Goal: Information Seeking & Learning: Learn about a topic

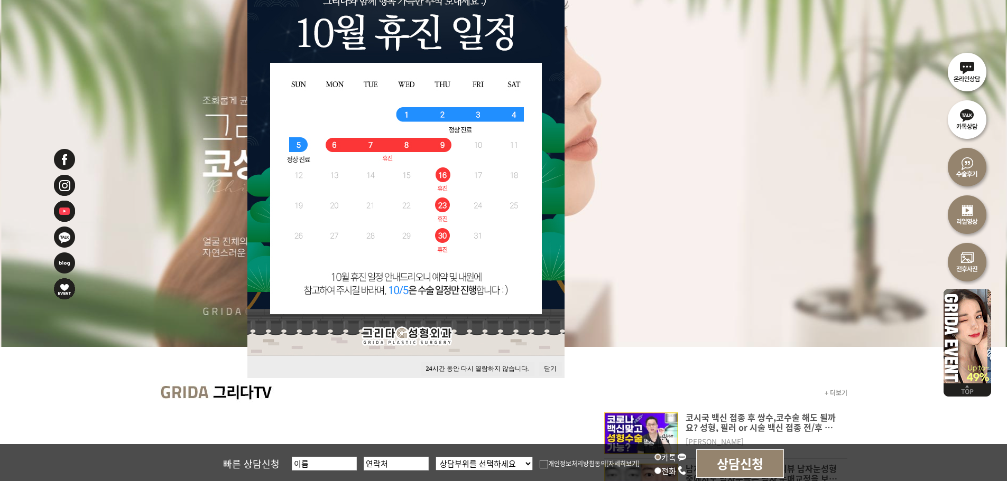
scroll to position [176, 0]
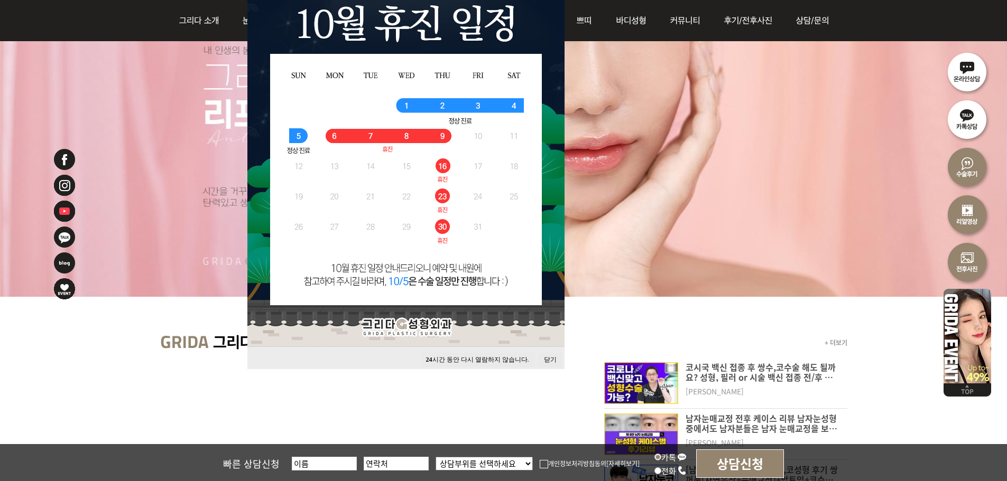
click at [546, 361] on button "닫기" at bounding box center [549, 360] width 23 height 14
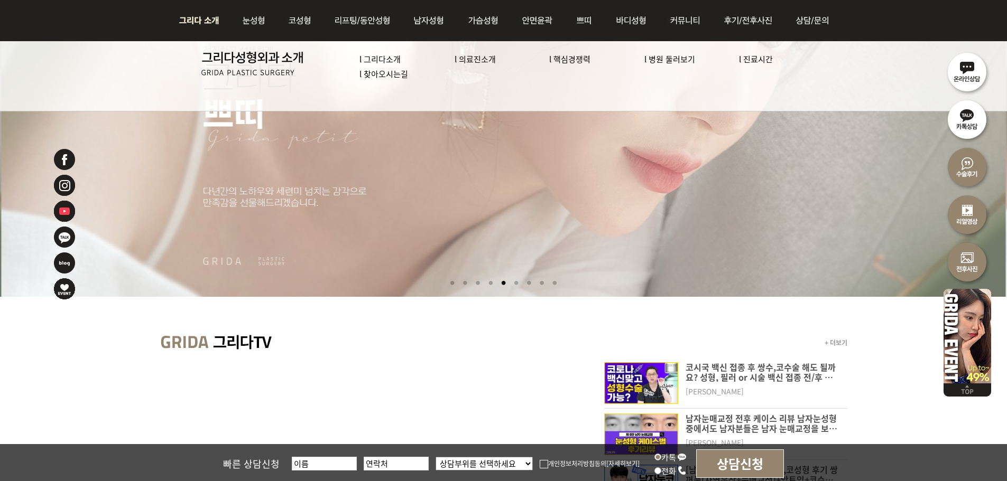
click at [462, 61] on link "l 의료진소개" at bounding box center [474, 58] width 41 height 11
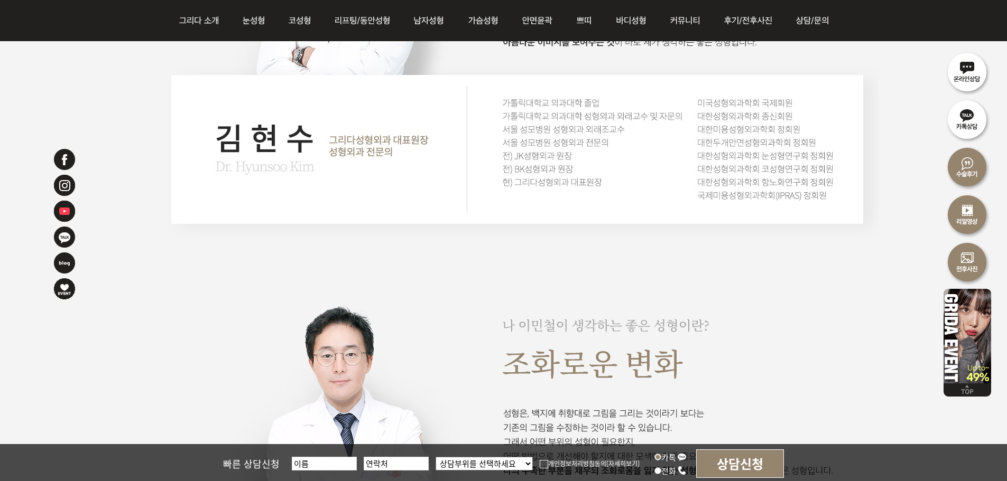
scroll to position [352, 0]
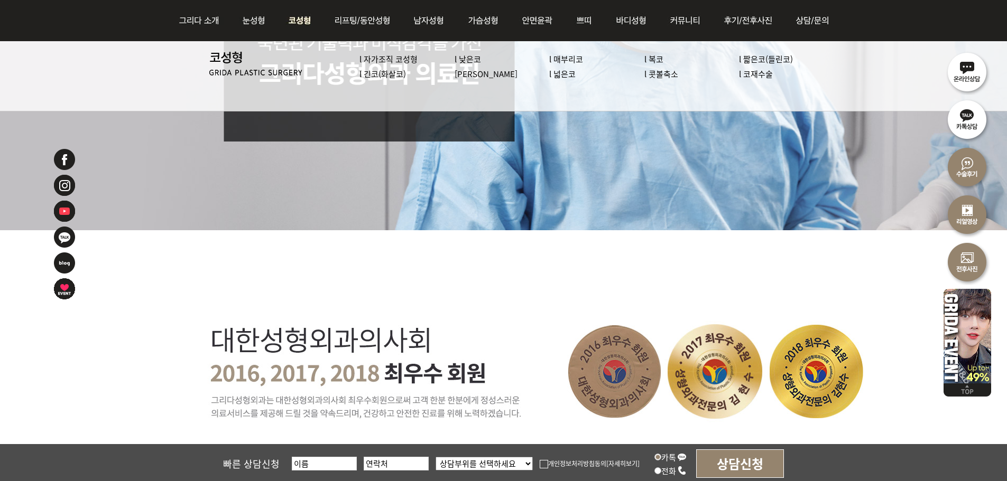
click at [304, 24] on img at bounding box center [299, 20] width 45 height 41
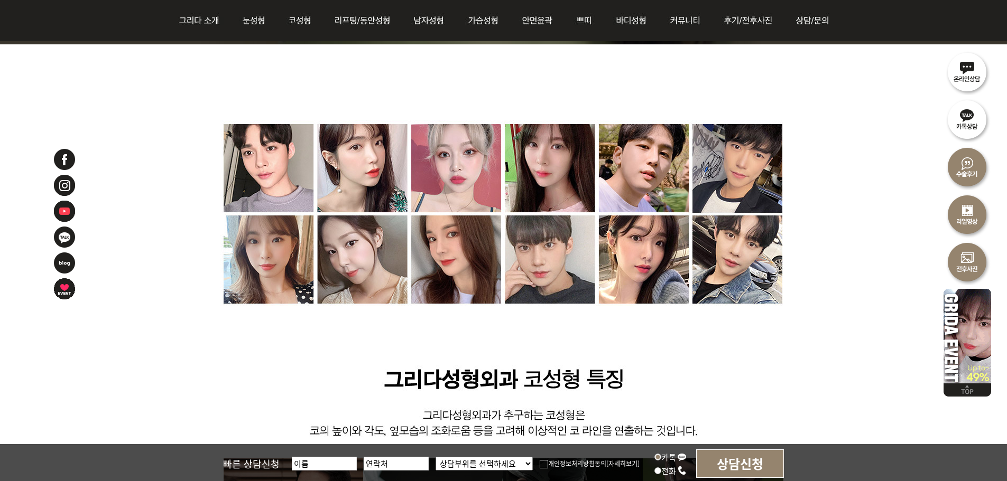
scroll to position [5988, 0]
